Goal: Task Accomplishment & Management: Use online tool/utility

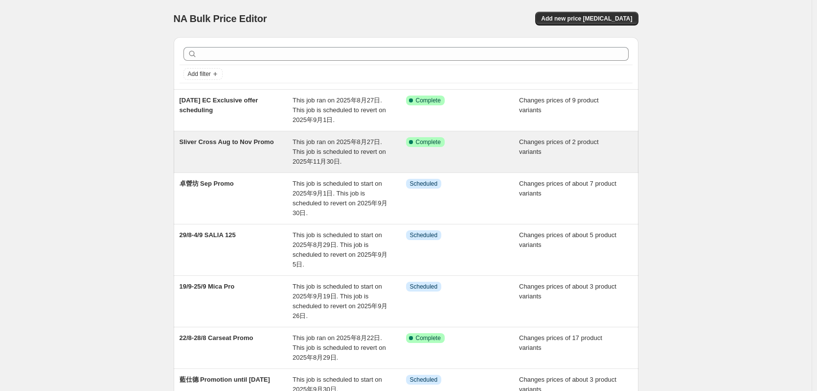
click at [235, 161] on div "Sliver Cross Aug to Nov Promo" at bounding box center [237, 151] width 114 height 29
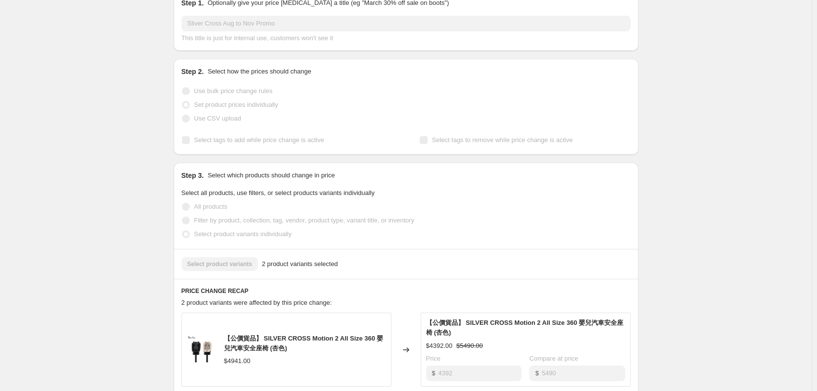
scroll to position [77, 0]
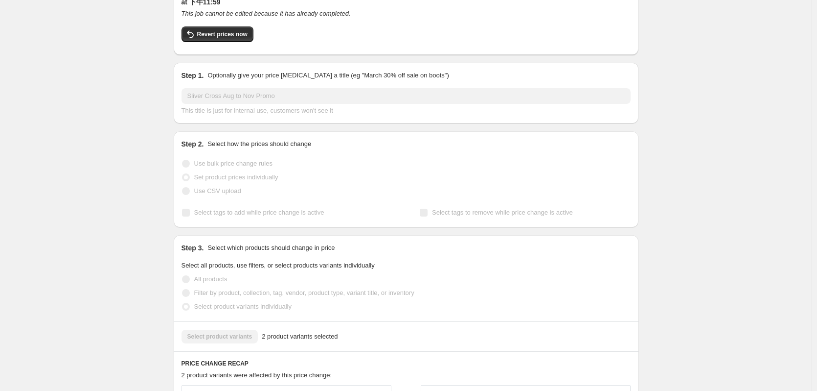
click at [206, 171] on label "Set product prices individually" at bounding box center [230, 177] width 97 height 14
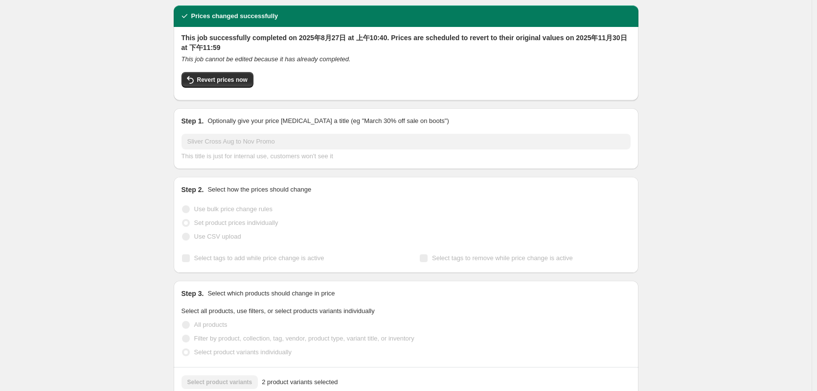
scroll to position [0, 0]
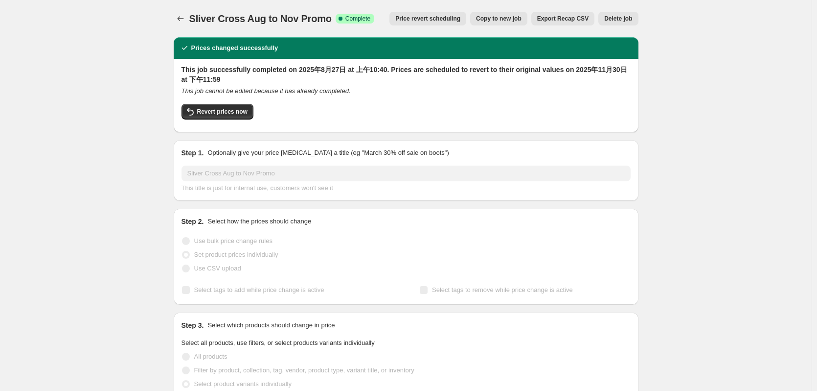
click at [508, 20] on span "Copy to new job" at bounding box center [499, 19] width 46 height 8
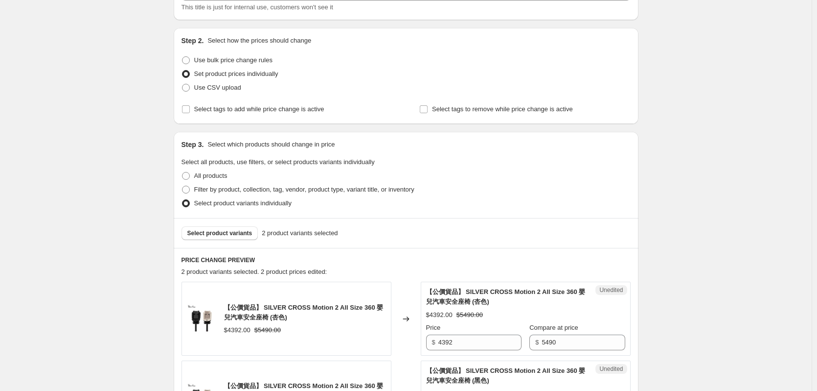
scroll to position [196, 0]
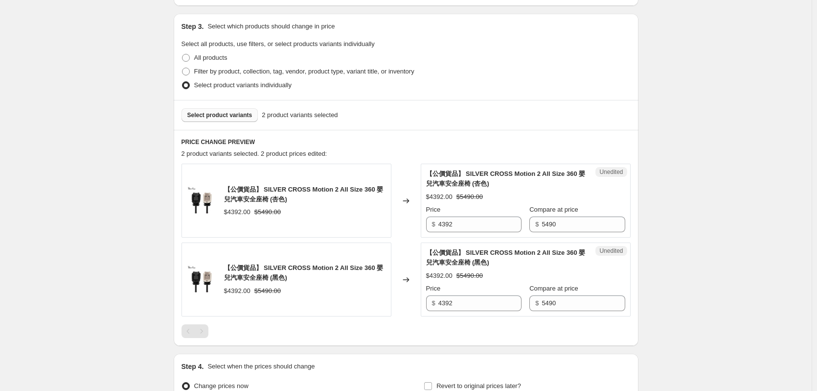
click at [231, 117] on span "Select product variants" at bounding box center [219, 115] width 65 height 8
drag, startPoint x: 272, startPoint y: 188, endPoint x: 309, endPoint y: 190, distance: 36.8
click at [309, 190] on span "【公價貨品】 SILVER CROSS Motion 2 All Size 360 嬰兒汽車安全座椅 (杏色)" at bounding box center [304, 193] width 160 height 17
copy span "SILVER CROSS"
click at [223, 117] on span "Select product variants" at bounding box center [219, 115] width 65 height 8
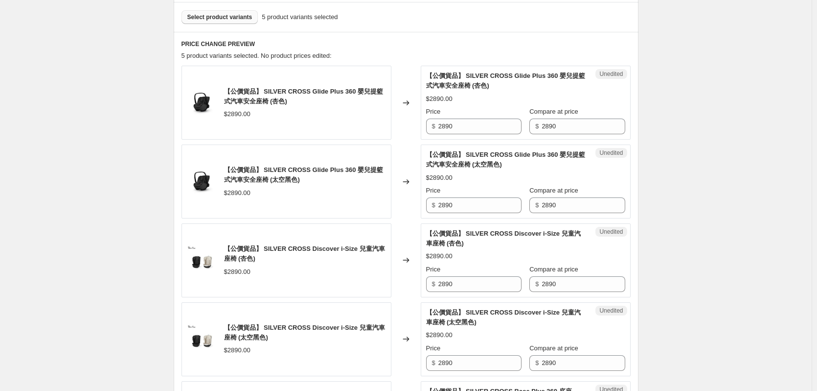
scroll to position [343, 0]
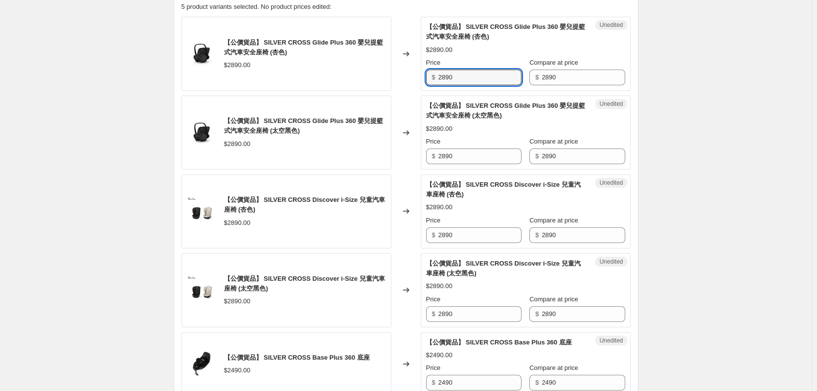
drag, startPoint x: 483, startPoint y: 77, endPoint x: 379, endPoint y: 87, distance: 104.3
click at [379, 87] on div "【公價貨品】 SILVER CROSS Glide Plus 360 嬰兒提籃式汽車安全座椅 (杏色) $2890.00 Changed to Unedite…" at bounding box center [406, 54] width 449 height 74
type input "2312"
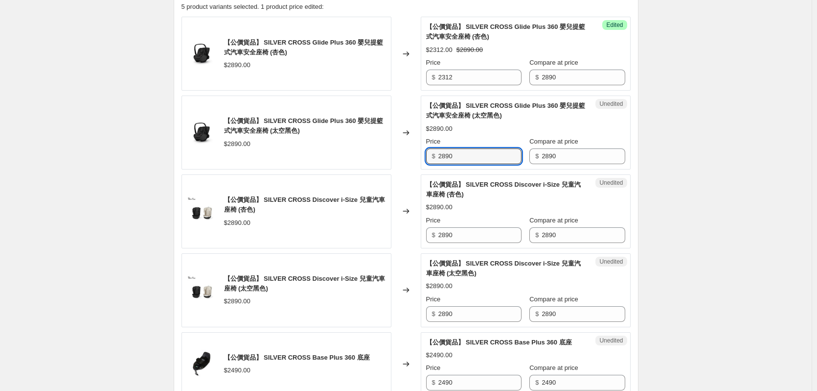
drag, startPoint x: 478, startPoint y: 160, endPoint x: 418, endPoint y: 164, distance: 59.4
click at [418, 164] on div "【公價貨品】 SILVER CROSS Glide Plus 360 嬰兒提籃式汽車安全座椅 (太空黑色) $2890.00 Changed to Unedi…" at bounding box center [406, 132] width 449 height 74
type input "2312"
drag, startPoint x: 470, startPoint y: 234, endPoint x: 410, endPoint y: 232, distance: 60.2
click at [410, 232] on div "【公價貨品】 SILVER CROSS Discover i-Size 兒童汽車座椅 (杏色) $2890.00 Changed to Unedited 【公…" at bounding box center [406, 211] width 449 height 74
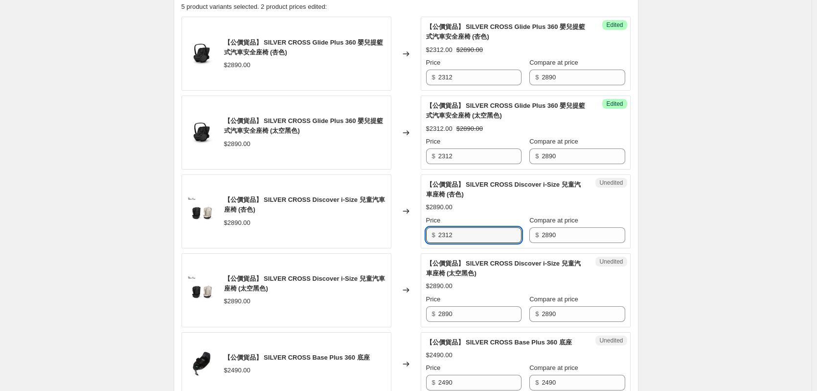
type input "2312"
drag, startPoint x: 439, startPoint y: 317, endPoint x: 425, endPoint y: 319, distance: 14.9
click at [425, 319] on div "Unedited 【公價貨品】 SILVER CROSS Discover i-Size 兒童汽車座椅 (太空黑色) $2890.00 Price $ 289…" at bounding box center [526, 290] width 210 height 74
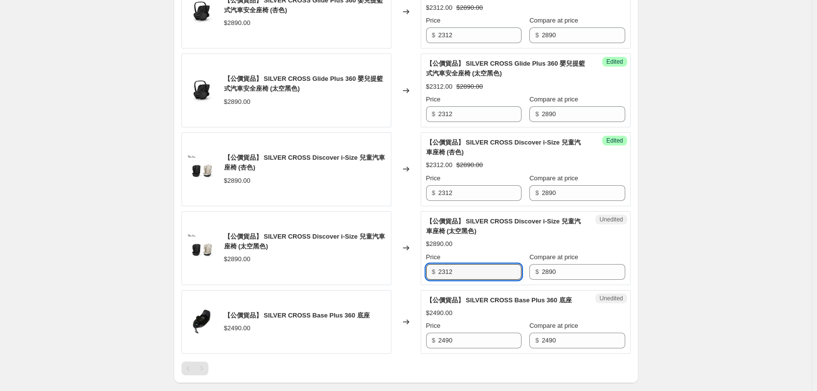
scroll to position [440, 0]
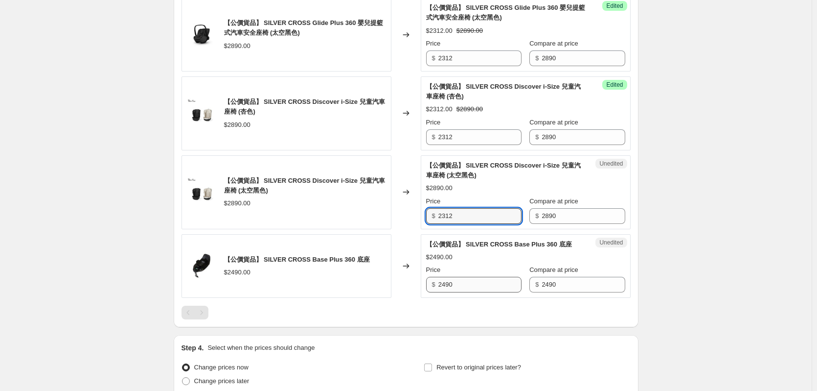
type input "2312"
drag, startPoint x: 468, startPoint y: 278, endPoint x: 403, endPoint y: 294, distance: 66.8
click at [418, 280] on div "【公價貨品】 SILVER CROSS Base Plus 360 底座 $2490.00 Changed to Unedited 【公價貨品】 SILVER…" at bounding box center [406, 266] width 449 height 64
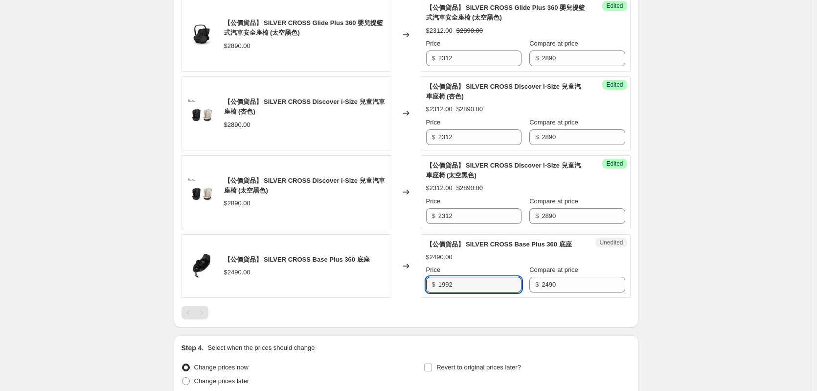
type input "1992"
click at [729, 232] on div "Create new price [MEDICAL_DATA]. This page is ready Create new price [MEDICAL_D…" at bounding box center [406, 19] width 812 height 919
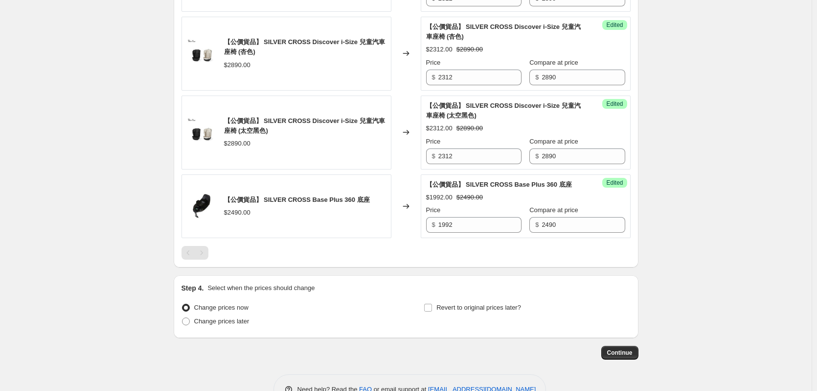
scroll to position [529, 0]
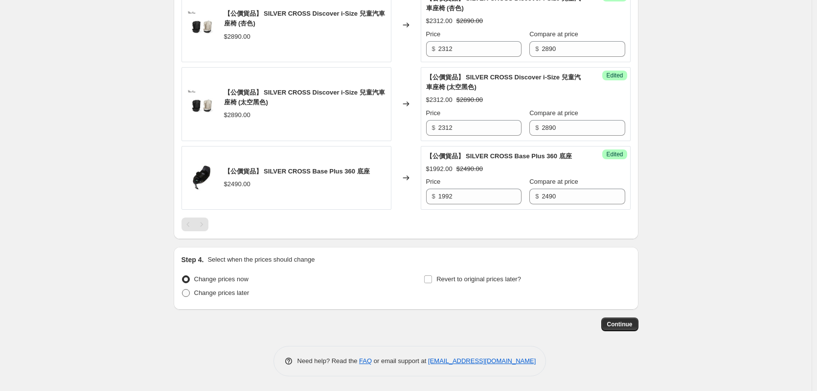
click at [219, 297] on span "Change prices later" at bounding box center [221, 293] width 55 height 10
click at [183, 289] on input "Change prices later" at bounding box center [182, 289] width 0 height 0
radio input "true"
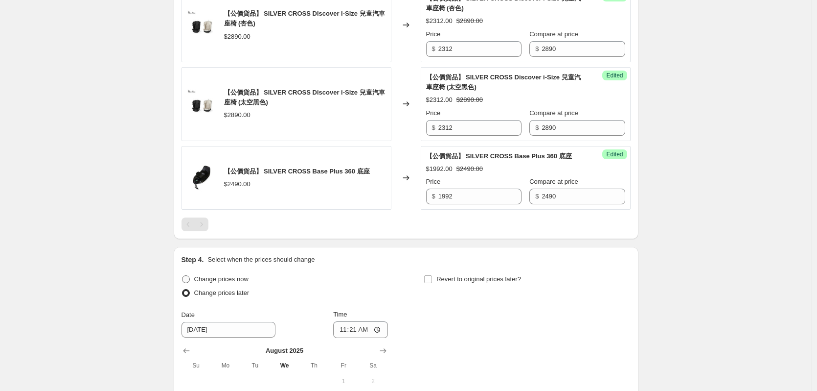
click at [230, 280] on span "Change prices now" at bounding box center [221, 278] width 54 height 7
click at [183, 276] on input "Change prices now" at bounding box center [182, 275] width 0 height 0
radio input "true"
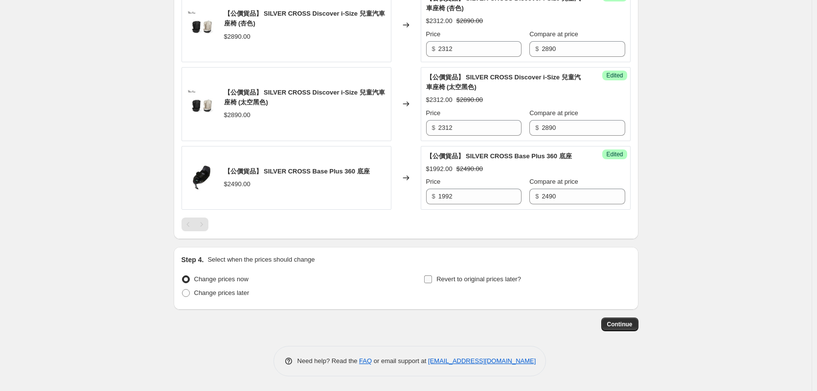
click at [449, 277] on span "Revert to original prices later?" at bounding box center [479, 278] width 85 height 7
click at [432, 277] on input "Revert to original prices later?" at bounding box center [428, 279] width 8 height 8
checkbox input "true"
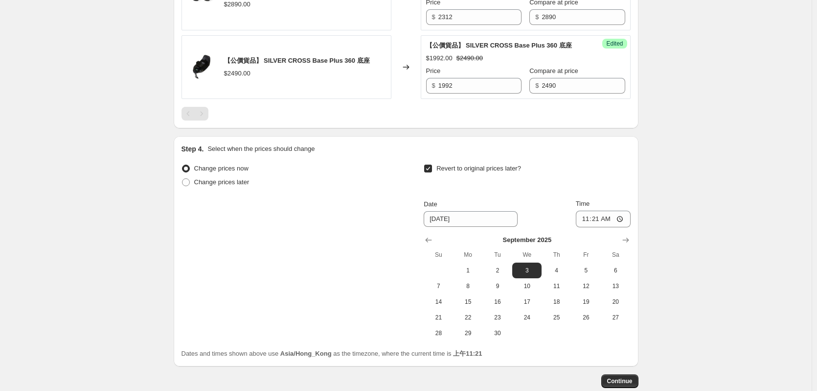
scroll to position [696, 0]
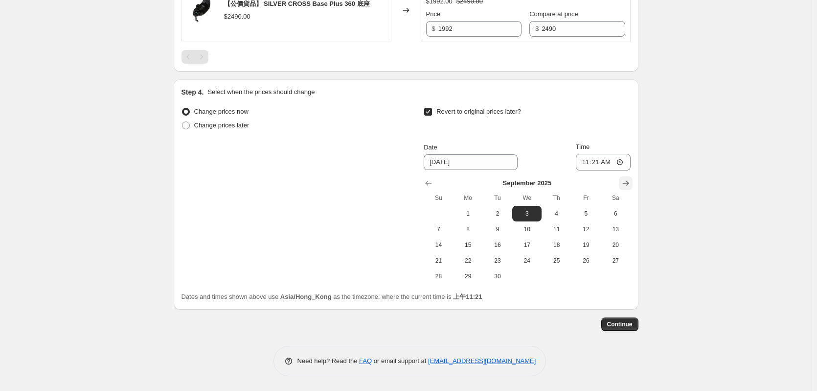
click at [629, 182] on icon "Show next month, October 2025" at bounding box center [626, 183] width 6 height 5
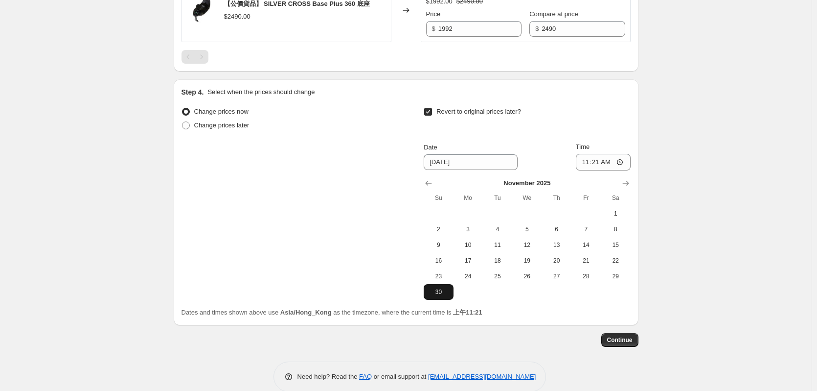
click at [437, 289] on span "30" at bounding box center [439, 292] width 22 height 8
type input "[DATE]"
click at [600, 163] on input "11:21" at bounding box center [603, 162] width 55 height 17
type input "23:59"
click at [633, 338] on span "Continue" at bounding box center [619, 340] width 25 height 8
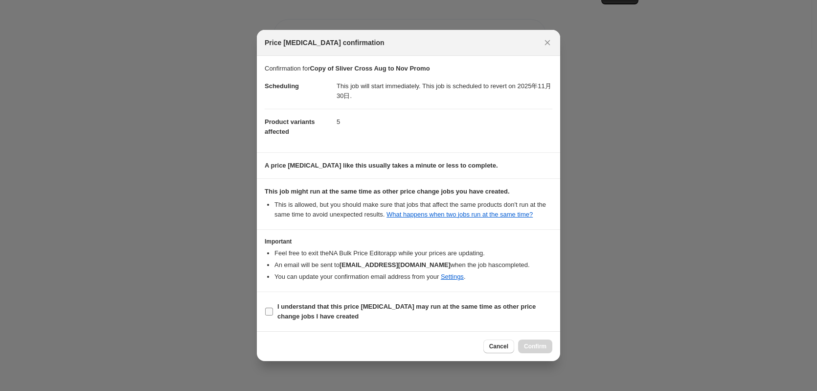
drag, startPoint x: 272, startPoint y: 314, endPoint x: 277, endPoint y: 317, distance: 5.9
click at [272, 315] on input "I understand that this price [MEDICAL_DATA] may run at the same time as other p…" at bounding box center [269, 311] width 8 height 8
checkbox input "true"
click at [531, 350] on button "Confirm" at bounding box center [535, 346] width 34 height 14
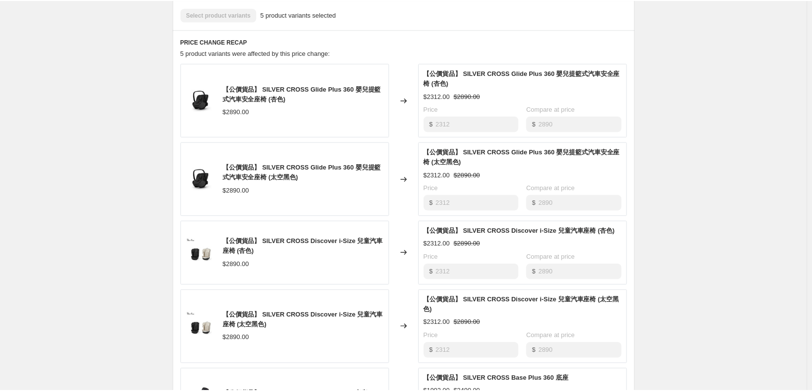
scroll to position [343, 0]
